Goal: Use online tool/utility

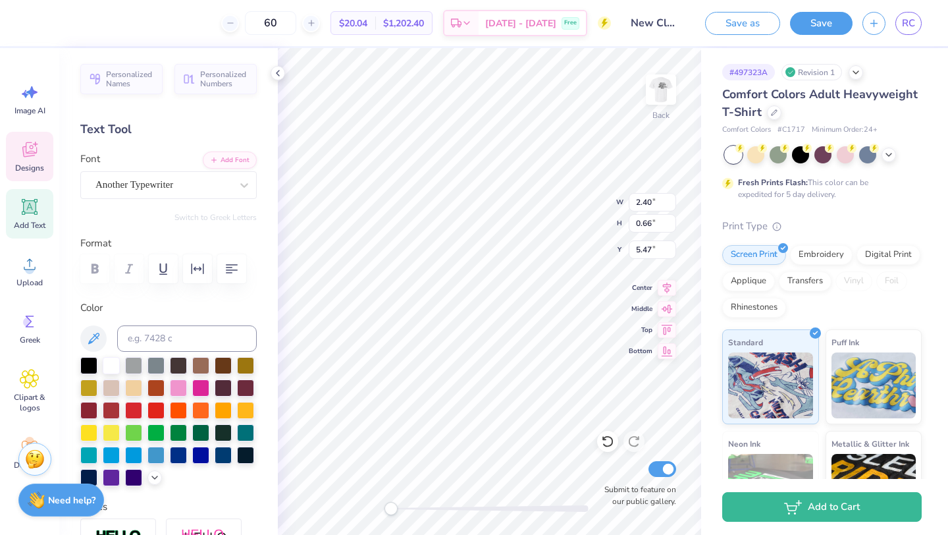
type textarea "C"
type textarea "Season"
type input "0.84"
type input "0.65"
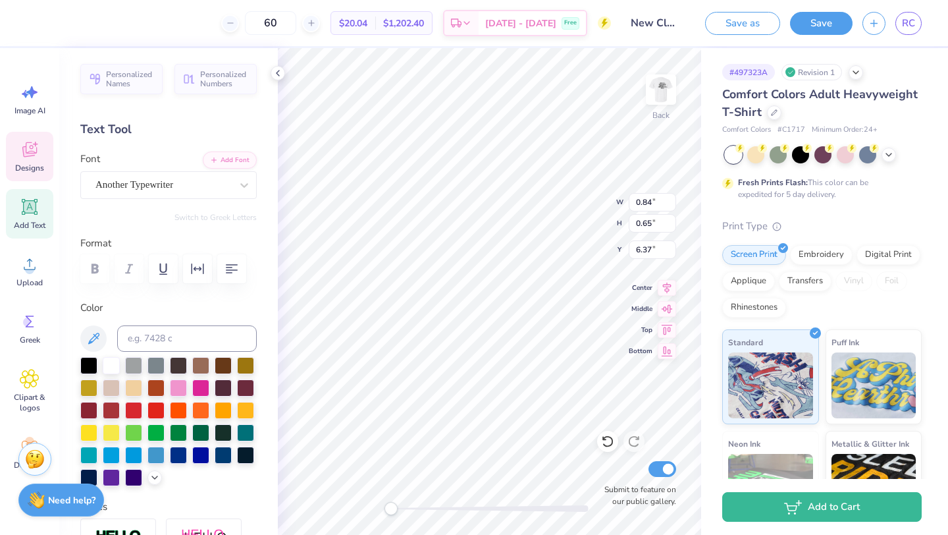
type input "6.37"
type textarea "20"
type input "0.16"
type input "0.31"
type input "6.24"
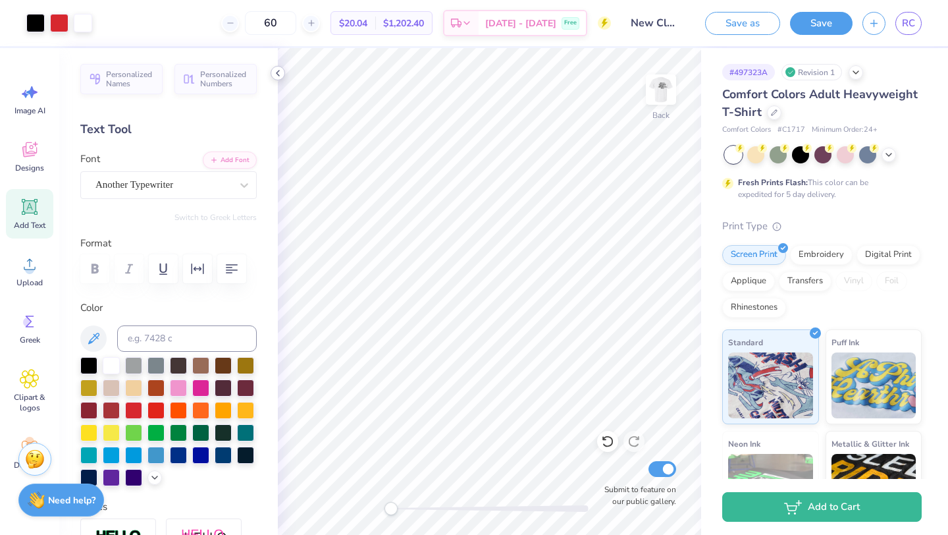
click at [278, 73] on icon at bounding box center [278, 73] width 11 height 11
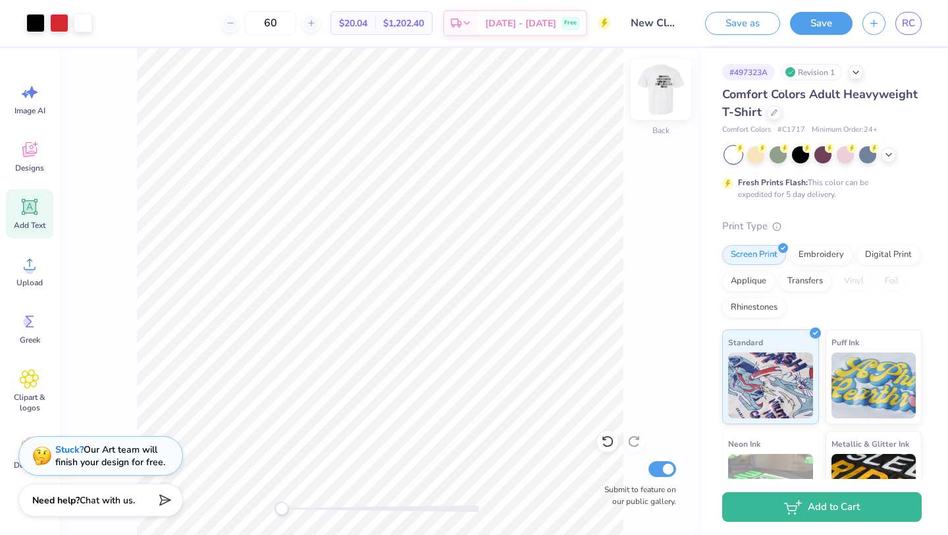
click at [668, 101] on img at bounding box center [661, 89] width 53 height 53
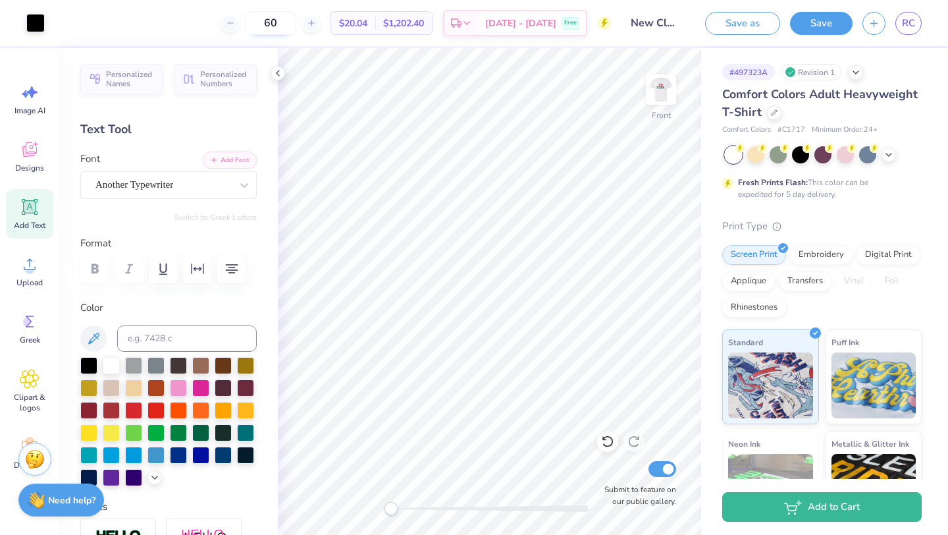
click at [296, 24] on input "60" at bounding box center [270, 23] width 51 height 24
type input "6"
type input "130"
click at [279, 76] on icon at bounding box center [278, 73] width 11 height 11
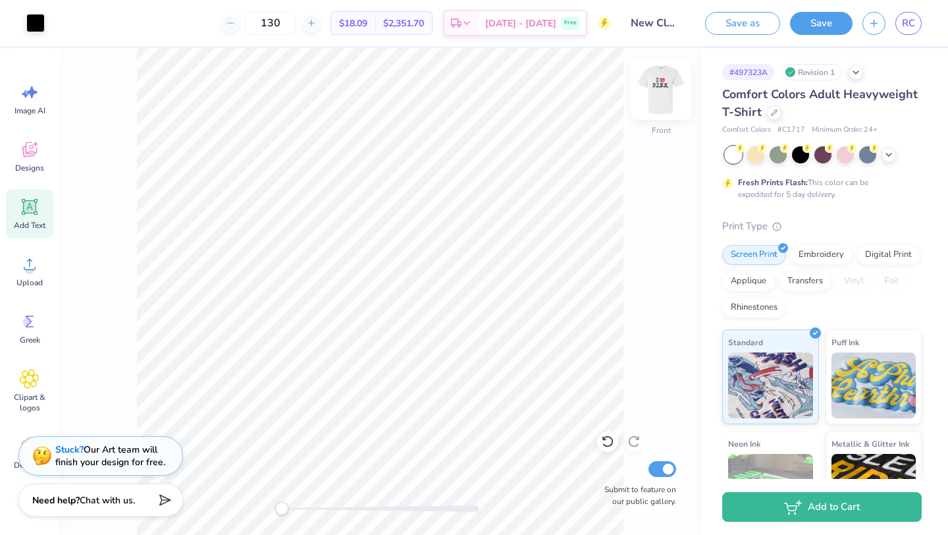
click at [658, 82] on img at bounding box center [661, 89] width 53 height 53
click at [660, 103] on div at bounding box center [661, 89] width 30 height 30
click at [660, 103] on img at bounding box center [661, 89] width 26 height 26
click at [668, 95] on img at bounding box center [661, 89] width 26 height 26
click at [661, 98] on img at bounding box center [661, 89] width 53 height 53
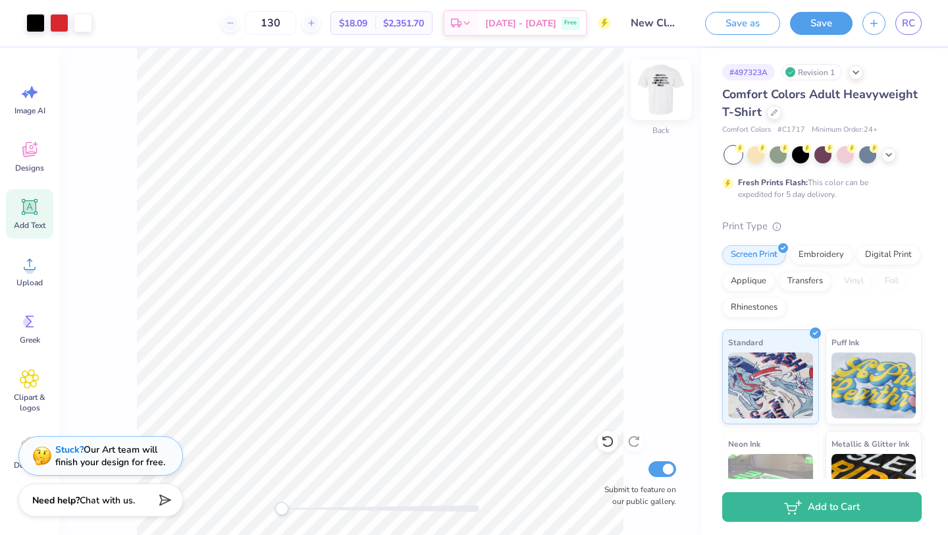
click at [660, 94] on img at bounding box center [661, 89] width 53 height 53
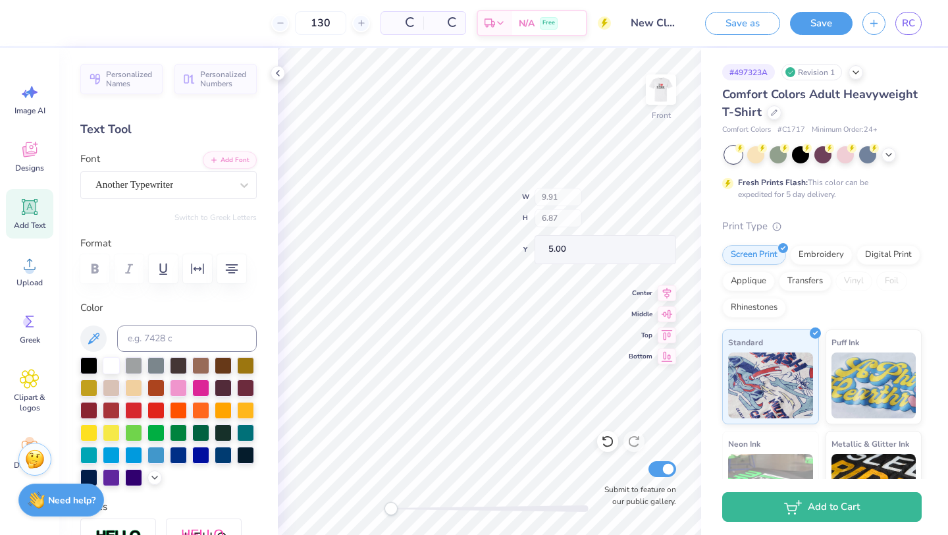
type input "5.00"
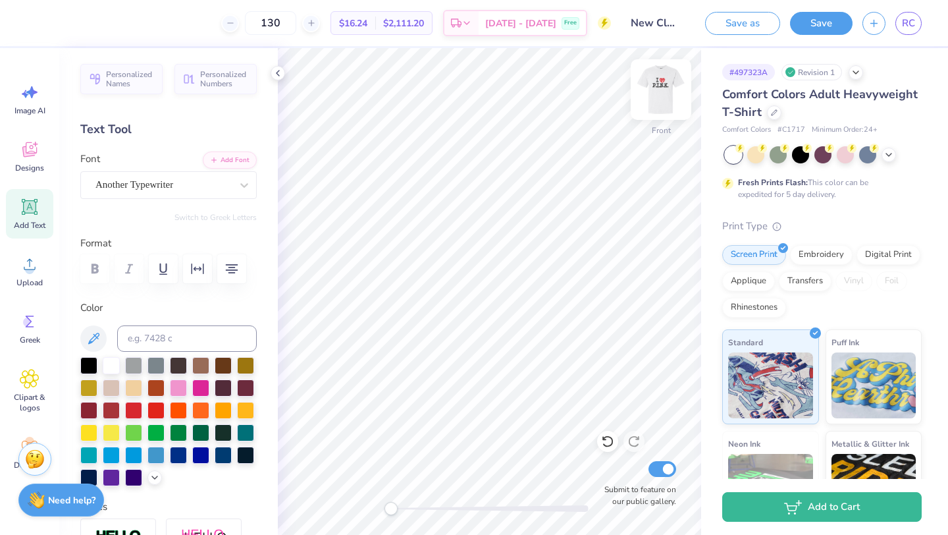
click at [674, 92] on img at bounding box center [661, 89] width 53 height 53
click at [277, 70] on icon at bounding box center [278, 73] width 11 height 11
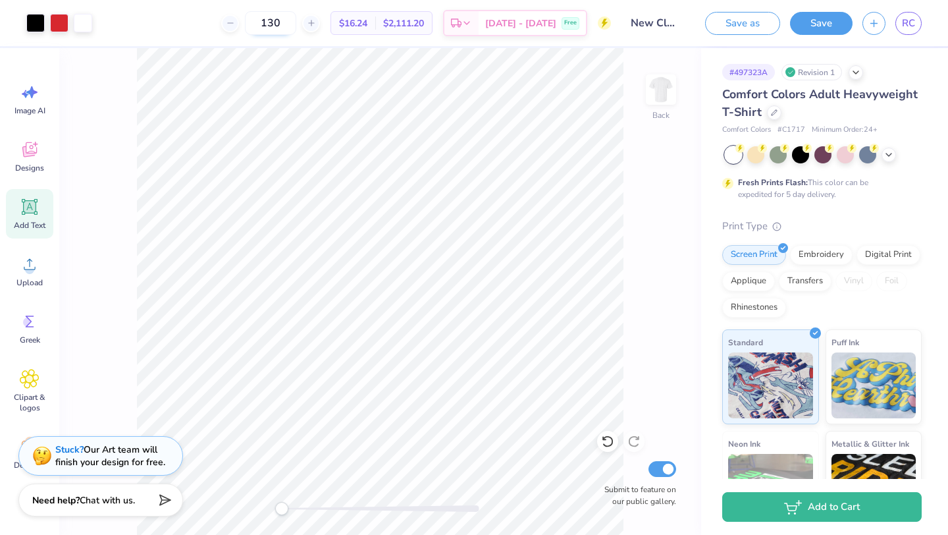
click at [296, 24] on input "130" at bounding box center [270, 23] width 51 height 24
click at [816, 28] on button "Save" at bounding box center [821, 21] width 63 height 23
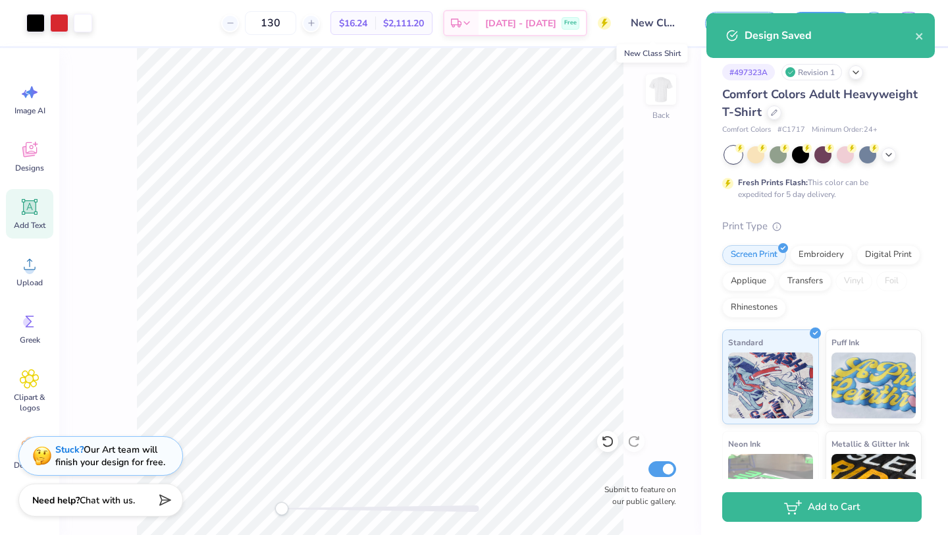
click at [657, 24] on input "New Class Shirt" at bounding box center [653, 23] width 65 height 26
click at [671, 25] on input "New Class Shirt" at bounding box center [653, 23] width 65 height 26
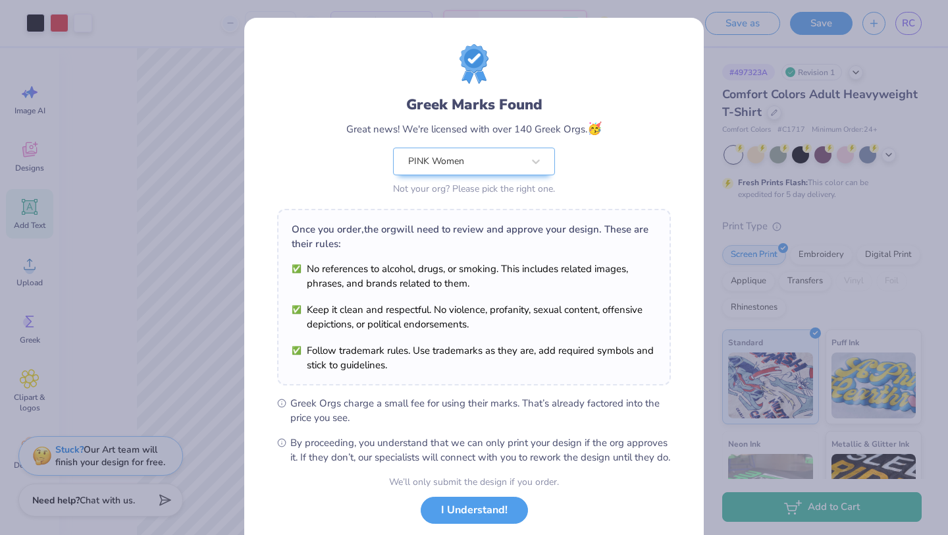
scroll to position [82, 0]
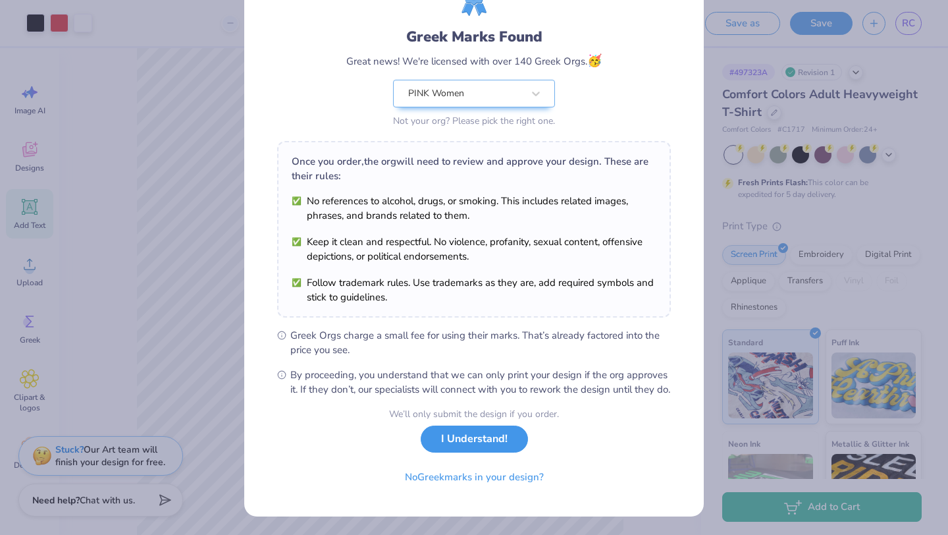
click at [462, 442] on button "I Understand!" at bounding box center [474, 438] width 107 height 27
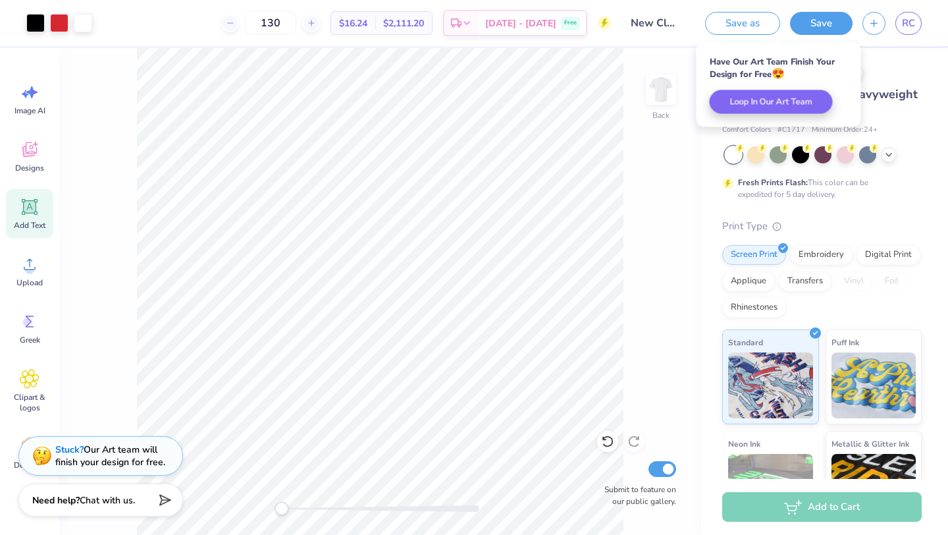
scroll to position [0, 0]
click at [664, 25] on input "New Class Shirt" at bounding box center [653, 23] width 65 height 26
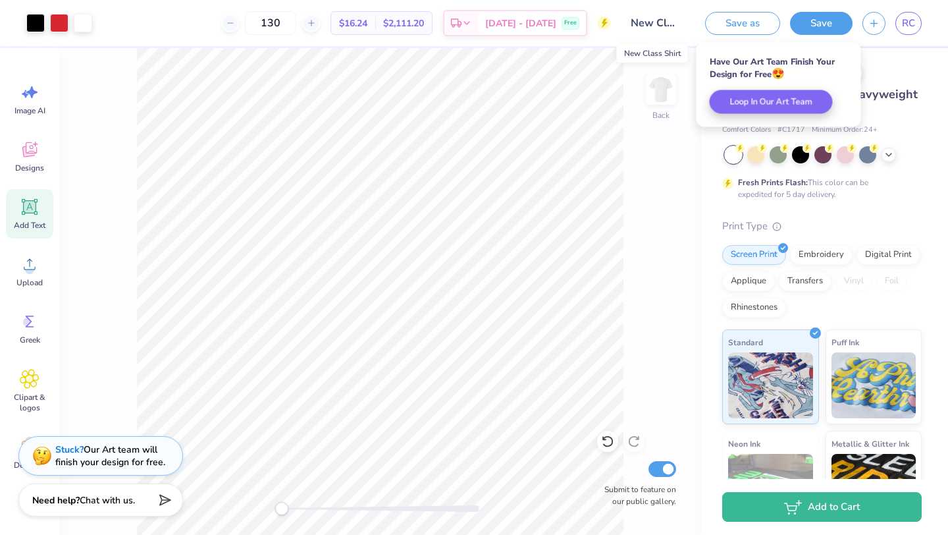
click at [664, 25] on input "New Class Shirt" at bounding box center [653, 23] width 65 height 26
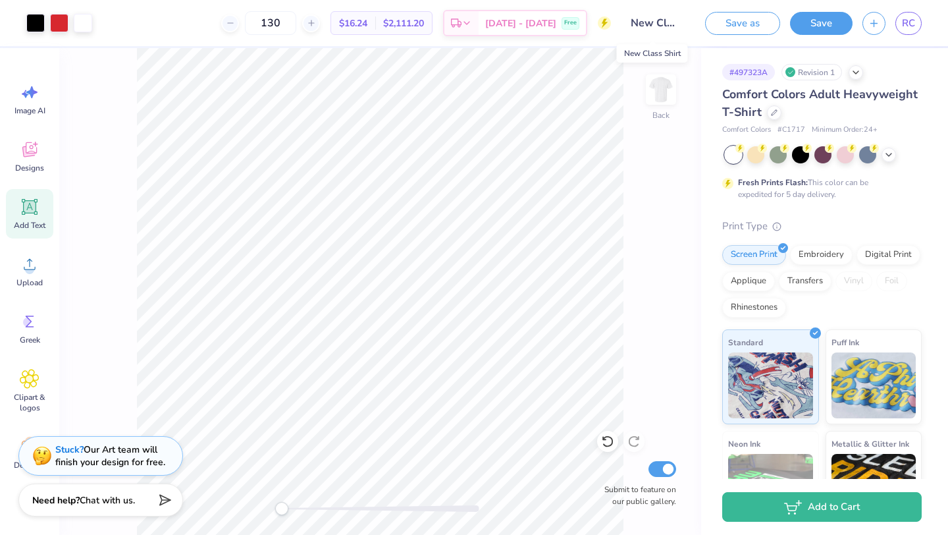
click at [638, 27] on input "New Class Shirt" at bounding box center [653, 23] width 65 height 26
click at [647, 21] on input "New Class Shirt" at bounding box center [653, 23] width 65 height 26
click at [913, 26] on span "RC" at bounding box center [908, 23] width 13 height 15
